Goal: Find contact information: Find contact information

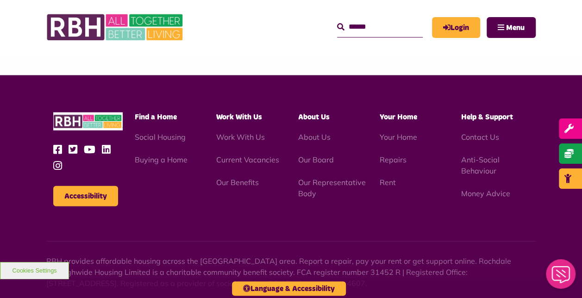
scroll to position [1136, 0]
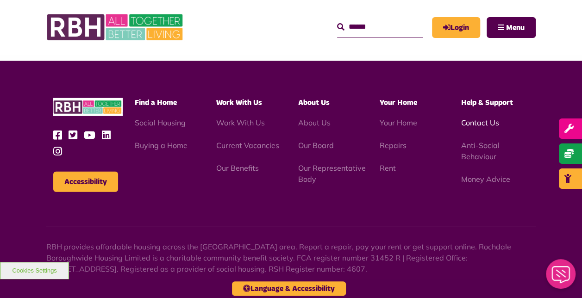
click at [475, 118] on link "Contact Us" at bounding box center [480, 122] width 38 height 9
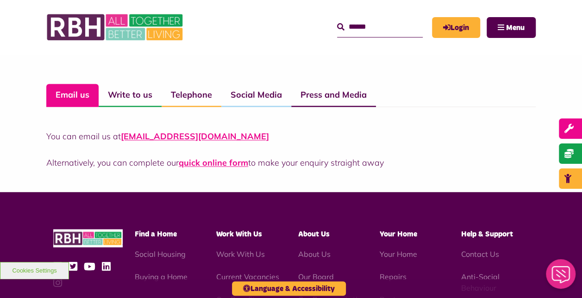
scroll to position [673, 0]
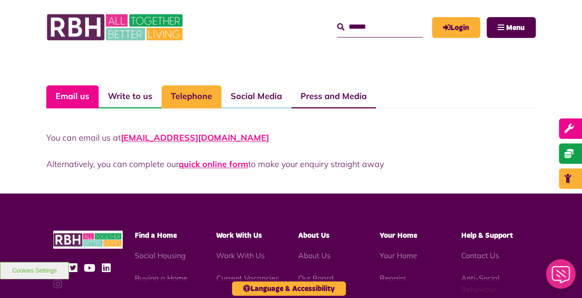
click at [186, 88] on link "Telephone" at bounding box center [192, 96] width 60 height 23
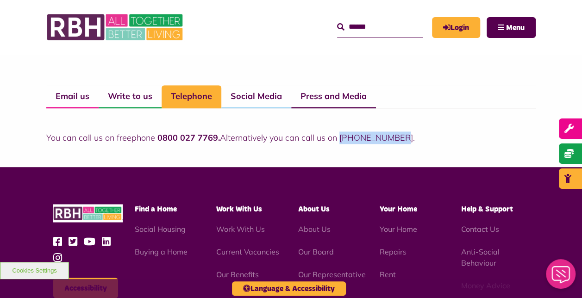
drag, startPoint x: 404, startPoint y: 134, endPoint x: 339, endPoint y: 136, distance: 64.8
click at [339, 136] on p "You can call us on freephone 0800 027 7769. Alternatively you can call us on 01…" at bounding box center [290, 138] width 489 height 13
copy p "01706 274100."
